Goal: Task Accomplishment & Management: Use online tool/utility

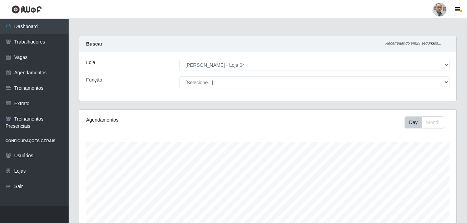
select select "251"
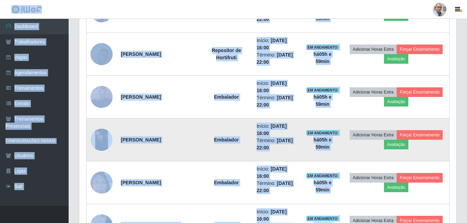
scroll to position [299, 0]
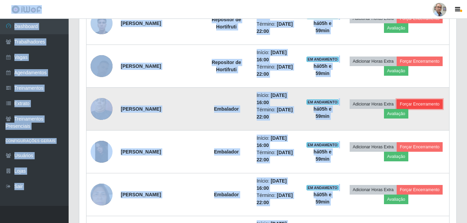
click at [426, 104] on button "Forçar Encerramento" at bounding box center [420, 105] width 46 height 10
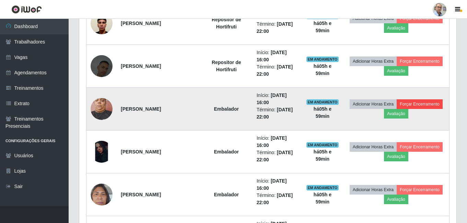
scroll to position [142, 374]
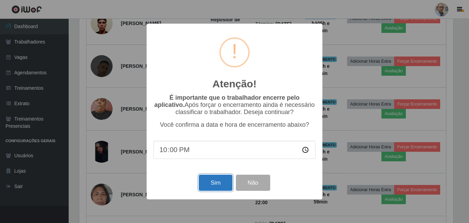
click at [213, 185] on button "Sim" at bounding box center [215, 183] width 33 height 16
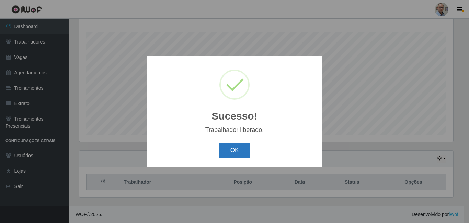
click at [242, 152] on button "OK" at bounding box center [235, 151] width 32 height 16
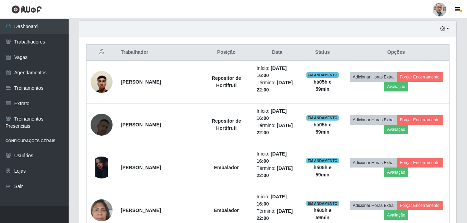
scroll to position [282, 0]
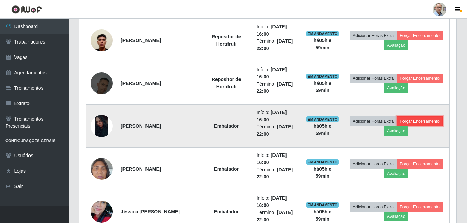
click at [432, 121] on button "Forçar Encerramento" at bounding box center [420, 122] width 46 height 10
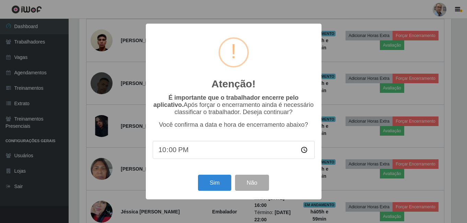
scroll to position [142, 374]
click at [216, 185] on button "Sim" at bounding box center [215, 183] width 33 height 16
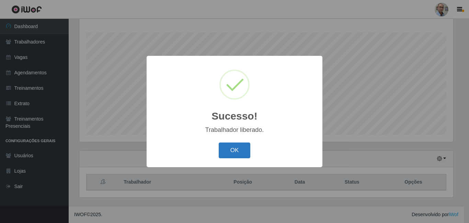
click at [223, 152] on button "OK" at bounding box center [235, 151] width 32 height 16
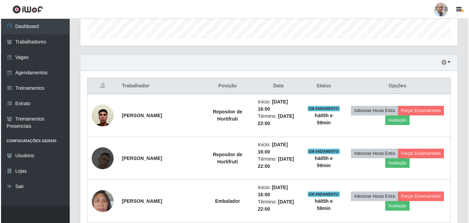
scroll to position [282, 0]
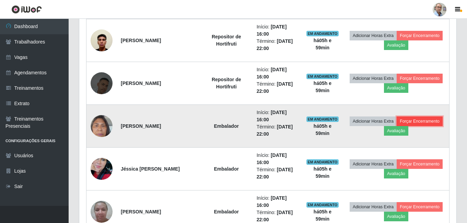
click at [415, 120] on button "Forçar Encerramento" at bounding box center [420, 122] width 46 height 10
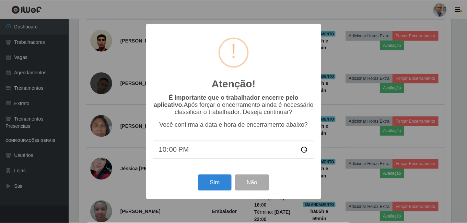
scroll to position [142, 374]
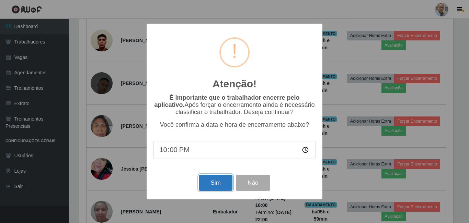
click at [215, 188] on button "Sim" at bounding box center [215, 183] width 33 height 16
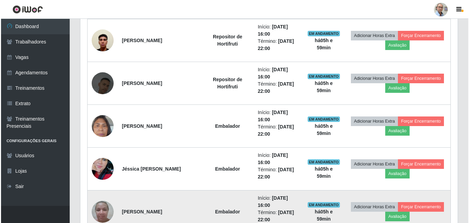
scroll to position [0, 0]
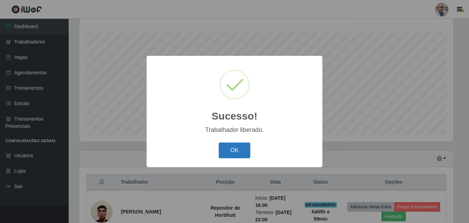
click at [228, 157] on button "OK" at bounding box center [235, 151] width 32 height 16
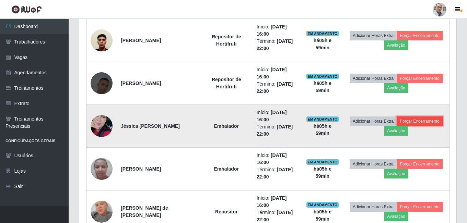
click at [429, 123] on button "Forçar Encerramento" at bounding box center [420, 122] width 46 height 10
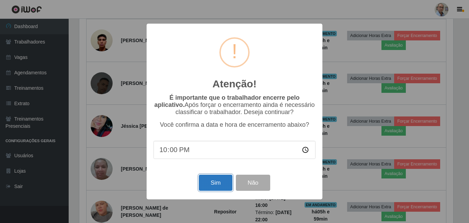
click at [215, 185] on button "Sim" at bounding box center [215, 183] width 33 height 16
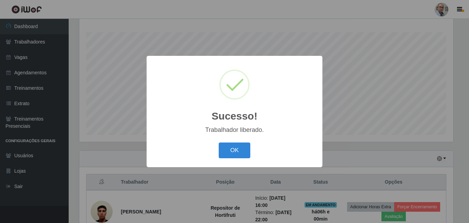
click at [235, 142] on div "OK Cancel" at bounding box center [234, 151] width 162 height 20
click at [228, 156] on button "OK" at bounding box center [235, 151] width 32 height 16
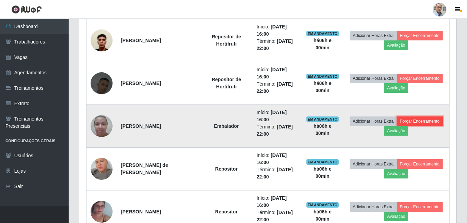
click at [421, 119] on button "Forçar Encerramento" at bounding box center [420, 122] width 46 height 10
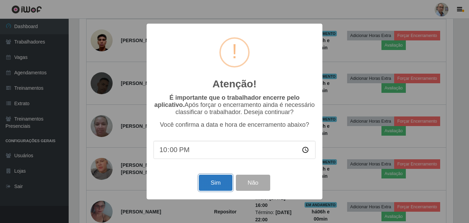
click at [216, 184] on button "Sim" at bounding box center [215, 183] width 33 height 16
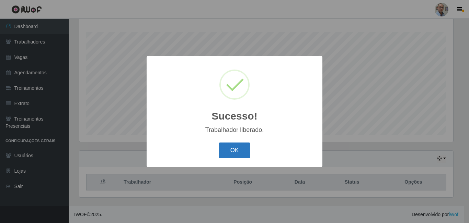
click at [236, 151] on button "OK" at bounding box center [235, 151] width 32 height 16
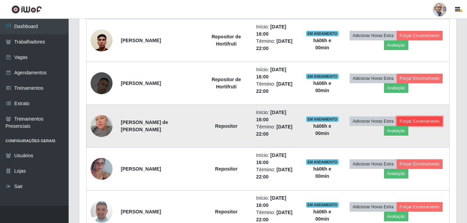
click at [419, 122] on button "Forçar Encerramento" at bounding box center [420, 122] width 46 height 10
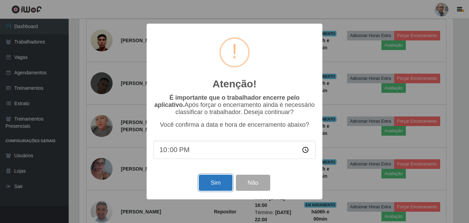
click at [209, 186] on button "Sim" at bounding box center [215, 183] width 33 height 16
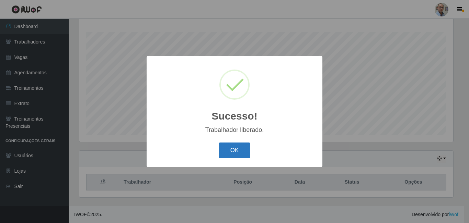
click at [235, 150] on button "OK" at bounding box center [235, 151] width 32 height 16
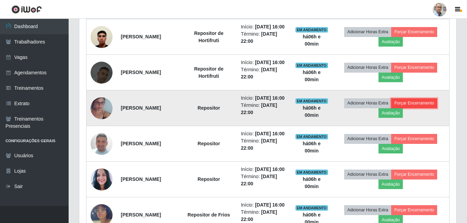
click at [420, 108] on button "Forçar Encerramento" at bounding box center [414, 103] width 46 height 10
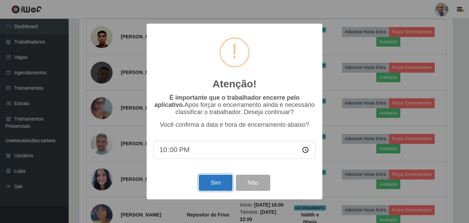
click at [208, 185] on button "Sim" at bounding box center [215, 183] width 33 height 16
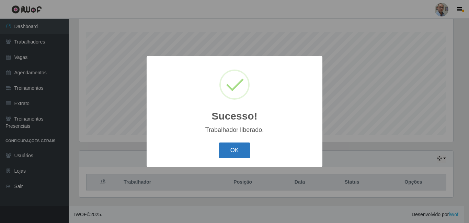
click at [234, 145] on button "OK" at bounding box center [235, 151] width 32 height 16
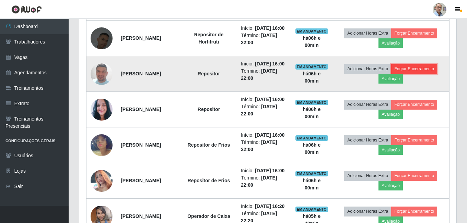
click at [426, 74] on button "Forçar Encerramento" at bounding box center [414, 69] width 46 height 10
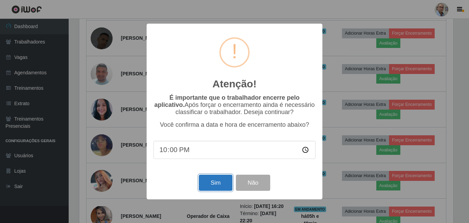
click at [212, 182] on button "Sim" at bounding box center [215, 183] width 33 height 16
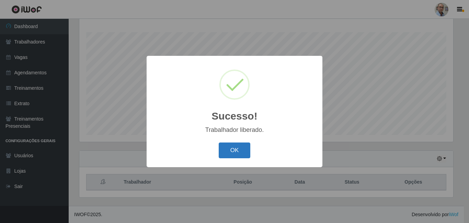
click at [231, 153] on button "OK" at bounding box center [235, 151] width 32 height 16
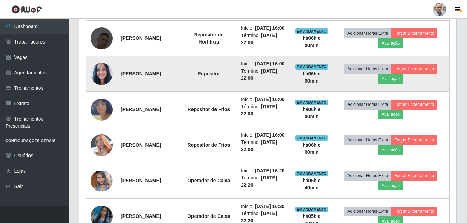
click at [103, 86] on img at bounding box center [102, 73] width 22 height 25
click at [419, 74] on button "Forçar Encerramento" at bounding box center [414, 69] width 46 height 10
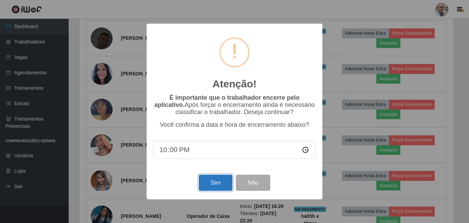
click at [210, 181] on button "Sim" at bounding box center [215, 183] width 33 height 16
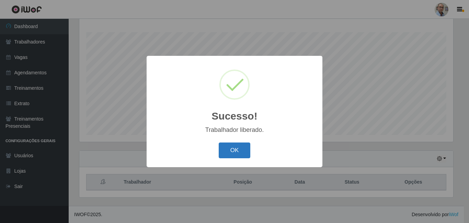
click at [239, 149] on button "OK" at bounding box center [235, 151] width 32 height 16
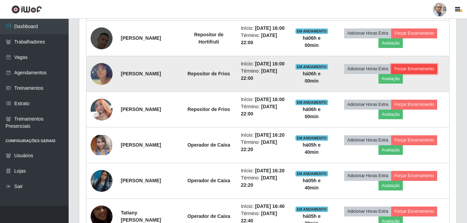
click at [423, 74] on button "Forçar Encerramento" at bounding box center [414, 69] width 46 height 10
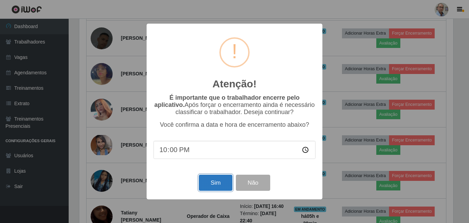
click at [212, 185] on button "Sim" at bounding box center [215, 183] width 33 height 16
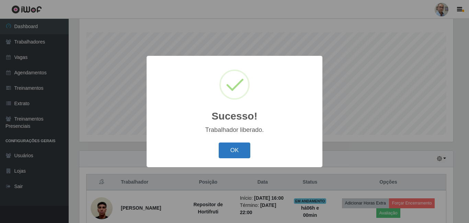
click at [225, 152] on button "OK" at bounding box center [235, 151] width 32 height 16
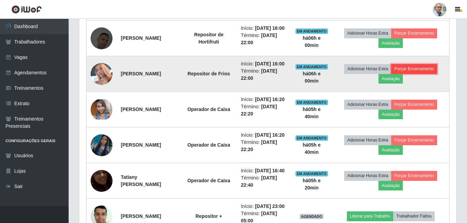
click at [419, 74] on button "Forçar Encerramento" at bounding box center [414, 69] width 46 height 10
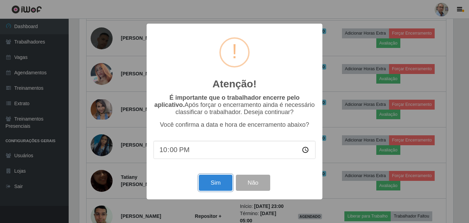
click at [214, 185] on button "Sim" at bounding box center [215, 183] width 33 height 16
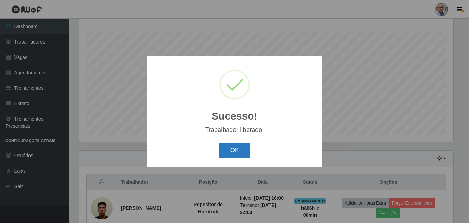
click at [228, 150] on button "OK" at bounding box center [235, 151] width 32 height 16
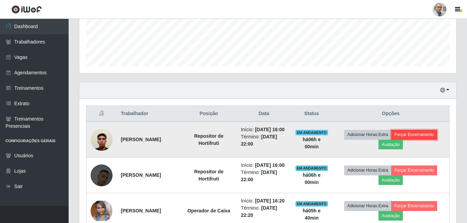
click at [430, 138] on button "Forçar Encerramento" at bounding box center [414, 135] width 46 height 10
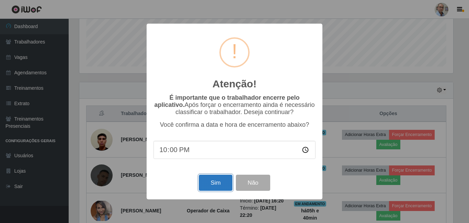
click at [214, 184] on button "Sim" at bounding box center [215, 183] width 33 height 16
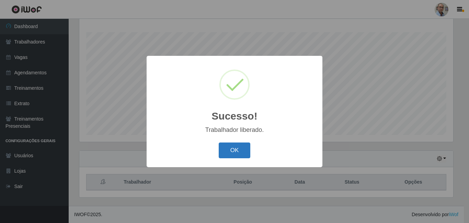
click at [235, 152] on button "OK" at bounding box center [235, 151] width 32 height 16
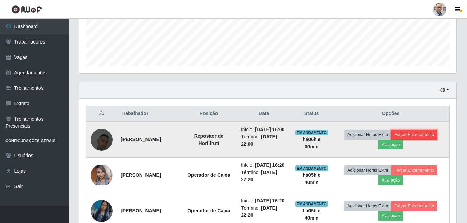
click at [422, 136] on button "Forçar Encerramento" at bounding box center [414, 135] width 46 height 10
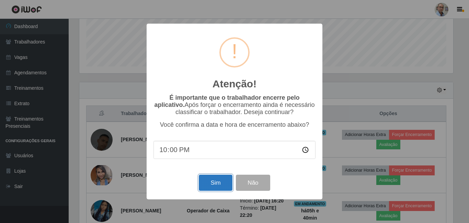
click at [214, 182] on button "Sim" at bounding box center [215, 183] width 33 height 16
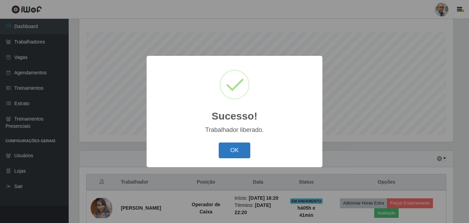
click at [243, 147] on button "OK" at bounding box center [235, 151] width 32 height 16
